Goal: Transaction & Acquisition: Purchase product/service

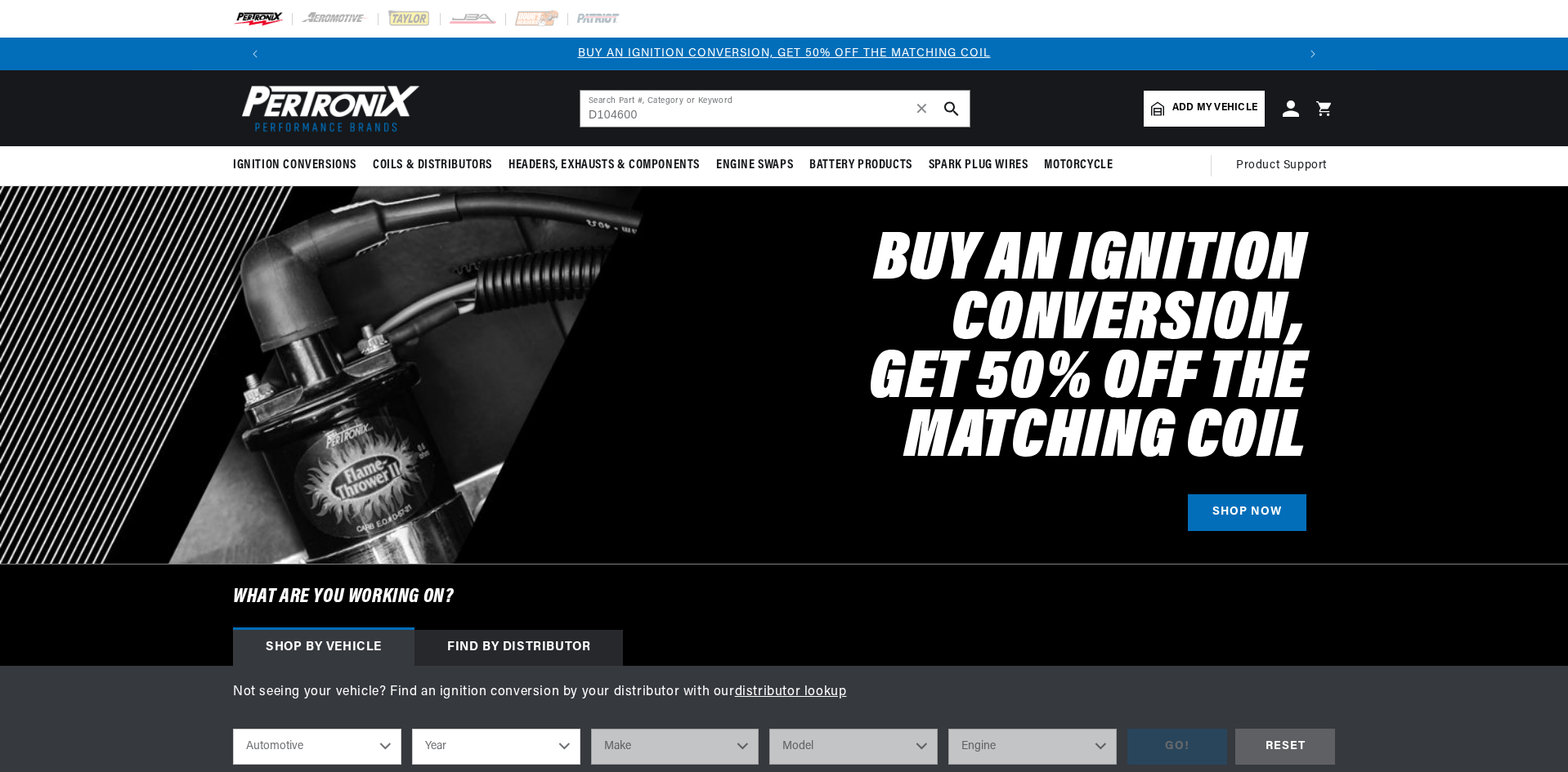
type input "D104600"
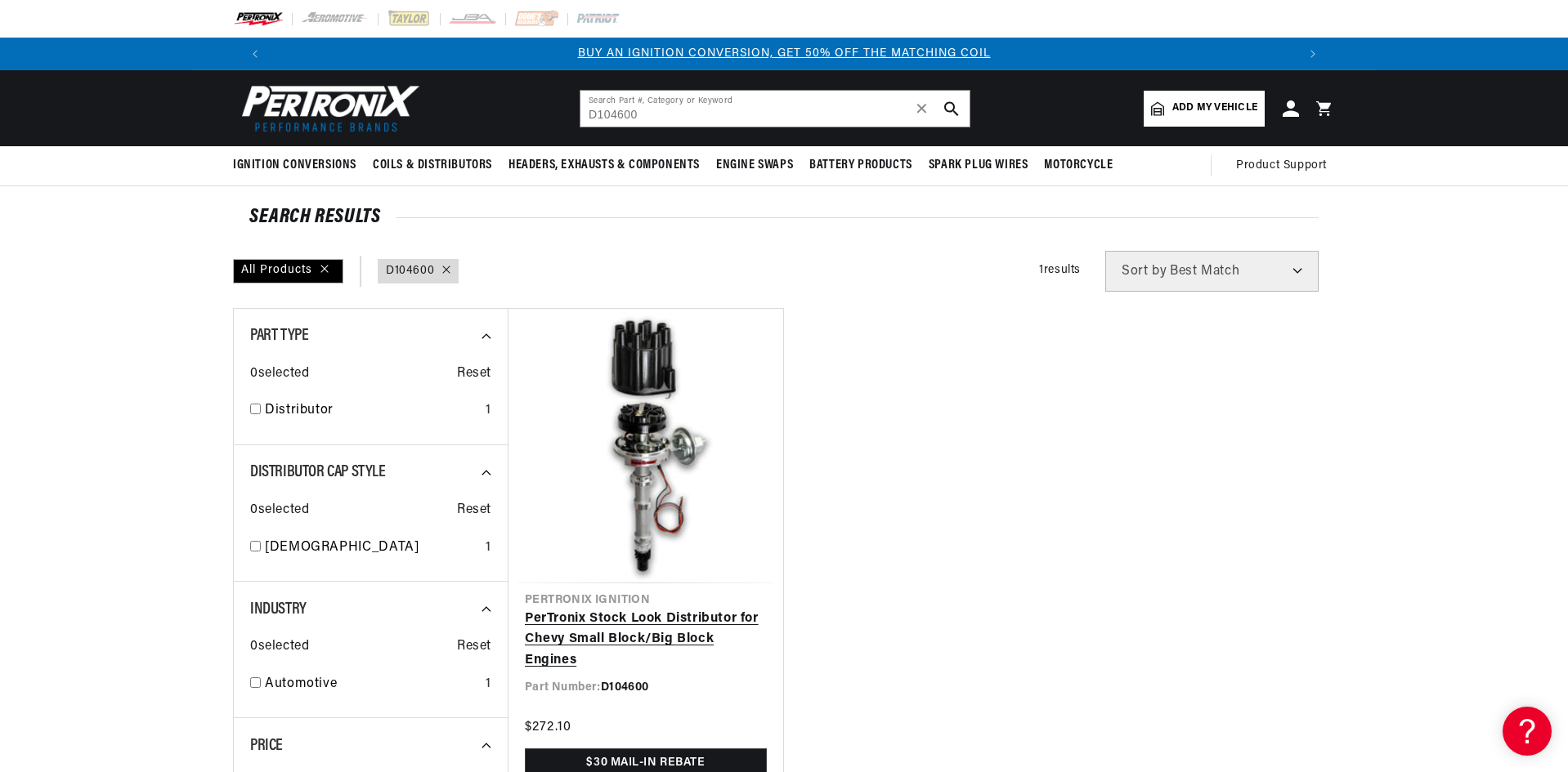
click at [703, 622] on link "PerTronix Stock Look Distributor for Chevy Small Block/Big Block Engines" at bounding box center [645, 640] width 242 height 63
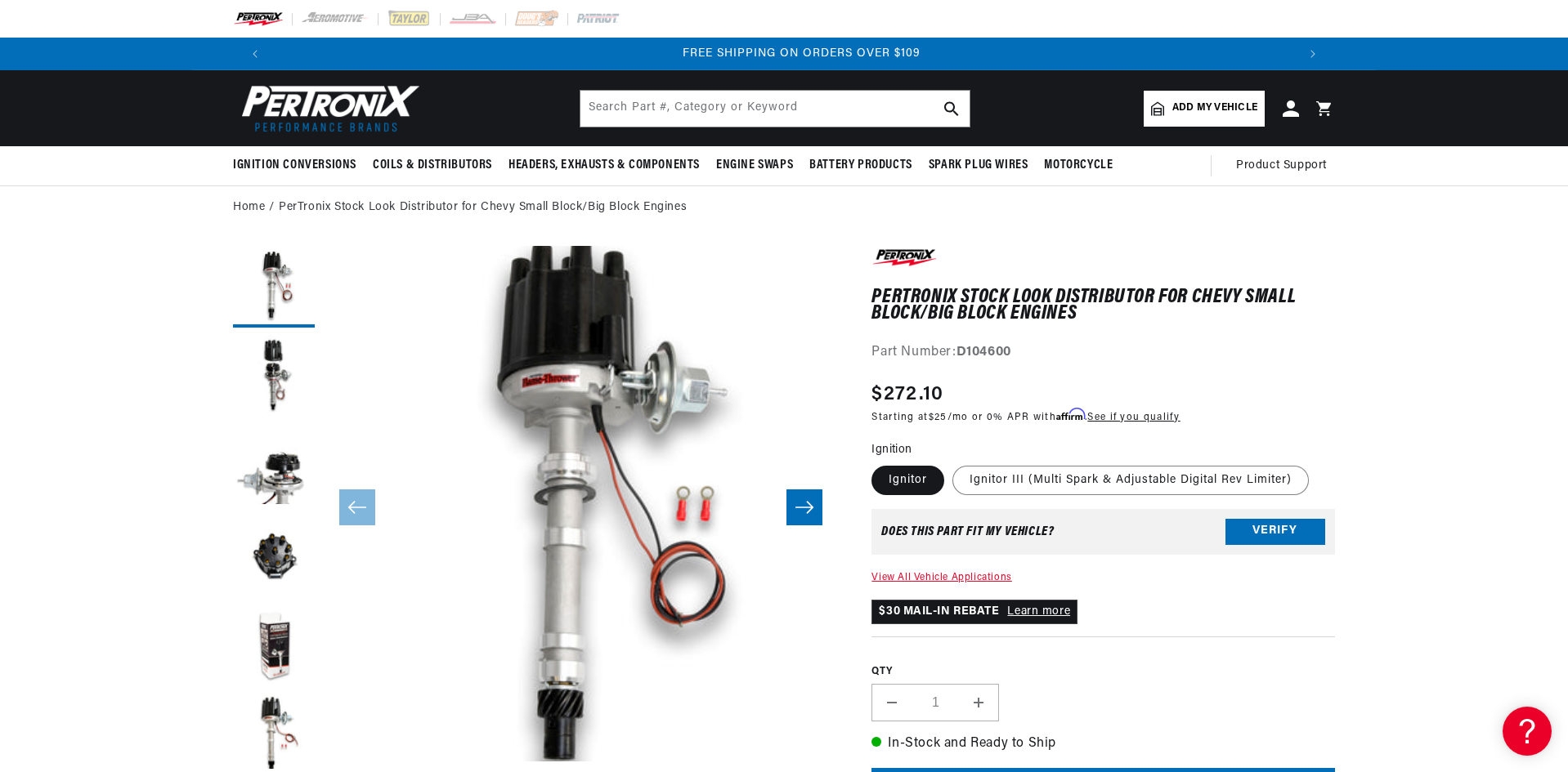
scroll to position [0, 2042]
